Goal: Information Seeking & Learning: Learn about a topic

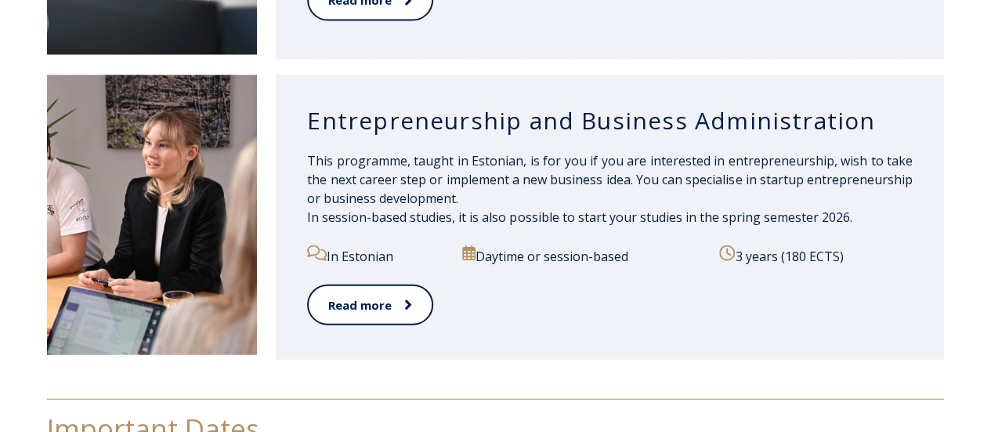
scroll to position [1719, 0]
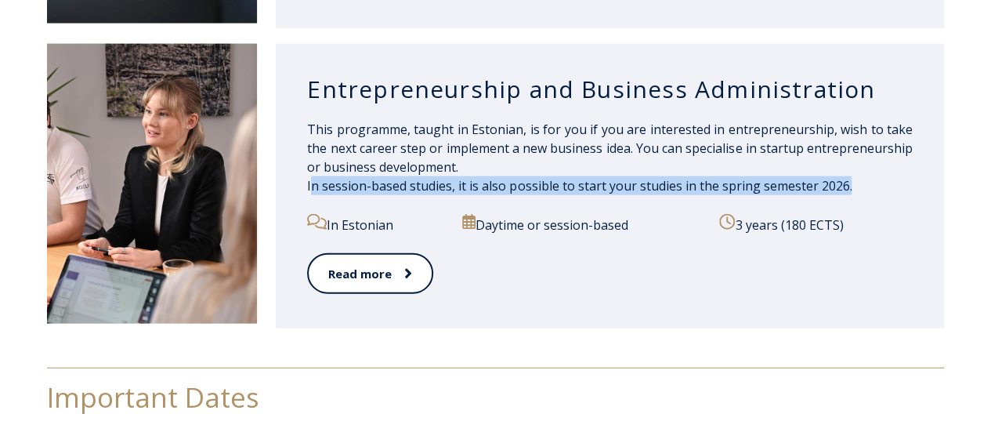
drag, startPoint x: 328, startPoint y: 173, endPoint x: 849, endPoint y: 176, distance: 521.1
click at [849, 176] on p "This programme, taught in Estonian, is for you if you are interested in entrepr…" at bounding box center [610, 157] width 606 height 75
click at [922, 170] on div "Entrepreneurship and Business Administration This programme, taught in Estonian…" at bounding box center [610, 186] width 668 height 284
drag, startPoint x: 306, startPoint y: 167, endPoint x: 857, endPoint y: 131, distance: 552.8
click at [871, 184] on div "Entrepreneurship and Business Administration This programme, taught in Estonian…" at bounding box center [610, 186] width 668 height 284
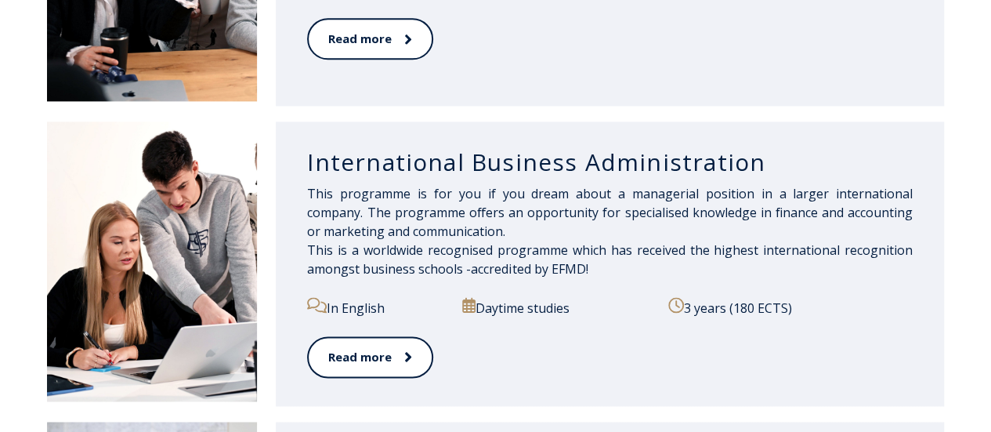
scroll to position [857, 0]
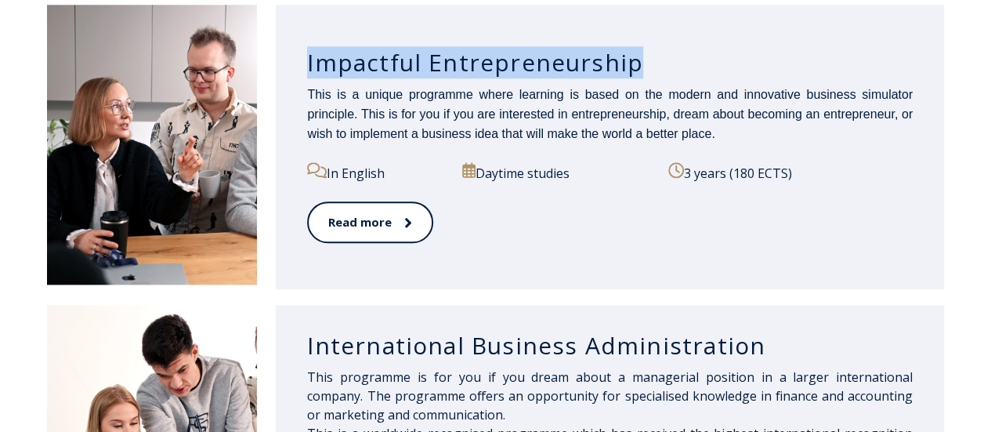
drag, startPoint x: 498, startPoint y: 67, endPoint x: 708, endPoint y: 69, distance: 210.0
click at [704, 65] on div "Impactful Entrepreneurship This is a unique programme where learning is based o…" at bounding box center [610, 147] width 668 height 284
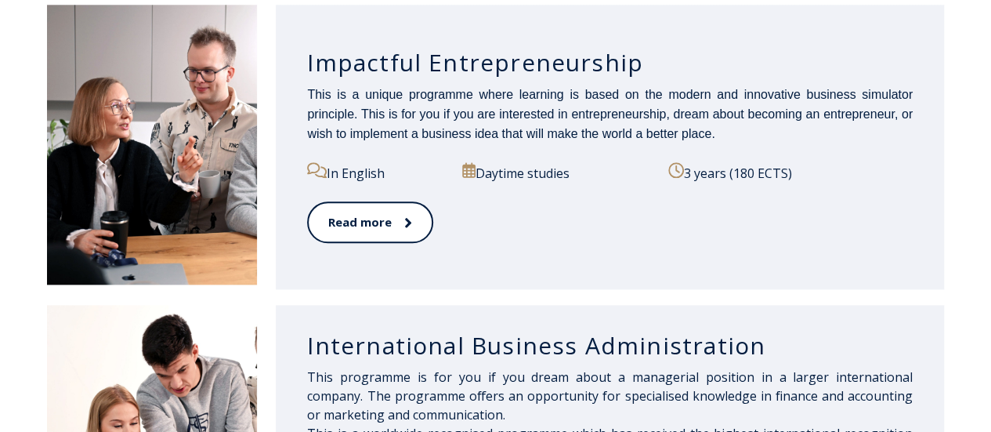
click at [729, 215] on div "Read more" at bounding box center [610, 231] width 606 height 60
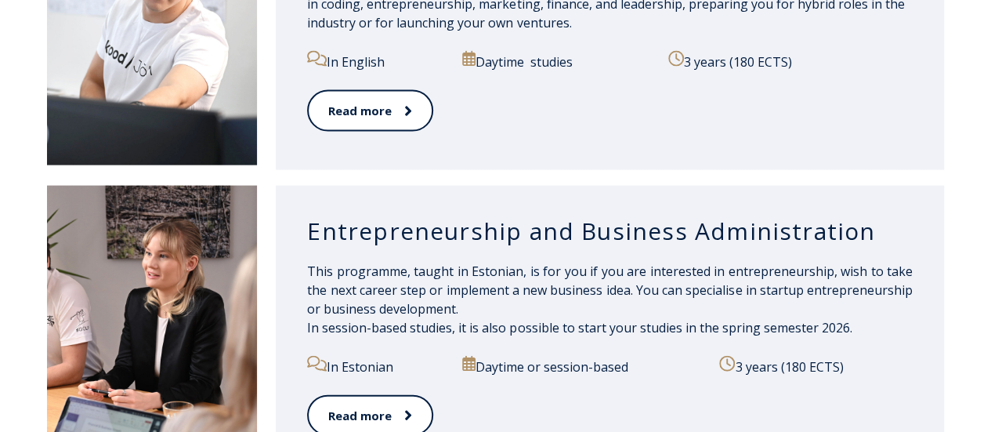
scroll to position [1641, 0]
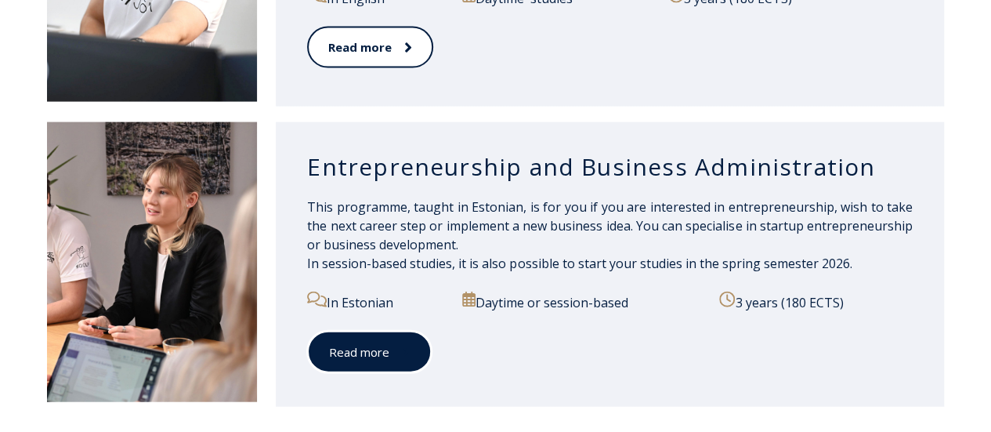
click at [388, 338] on link "Read more" at bounding box center [369, 352] width 125 height 43
